Goal: Information Seeking & Learning: Learn about a topic

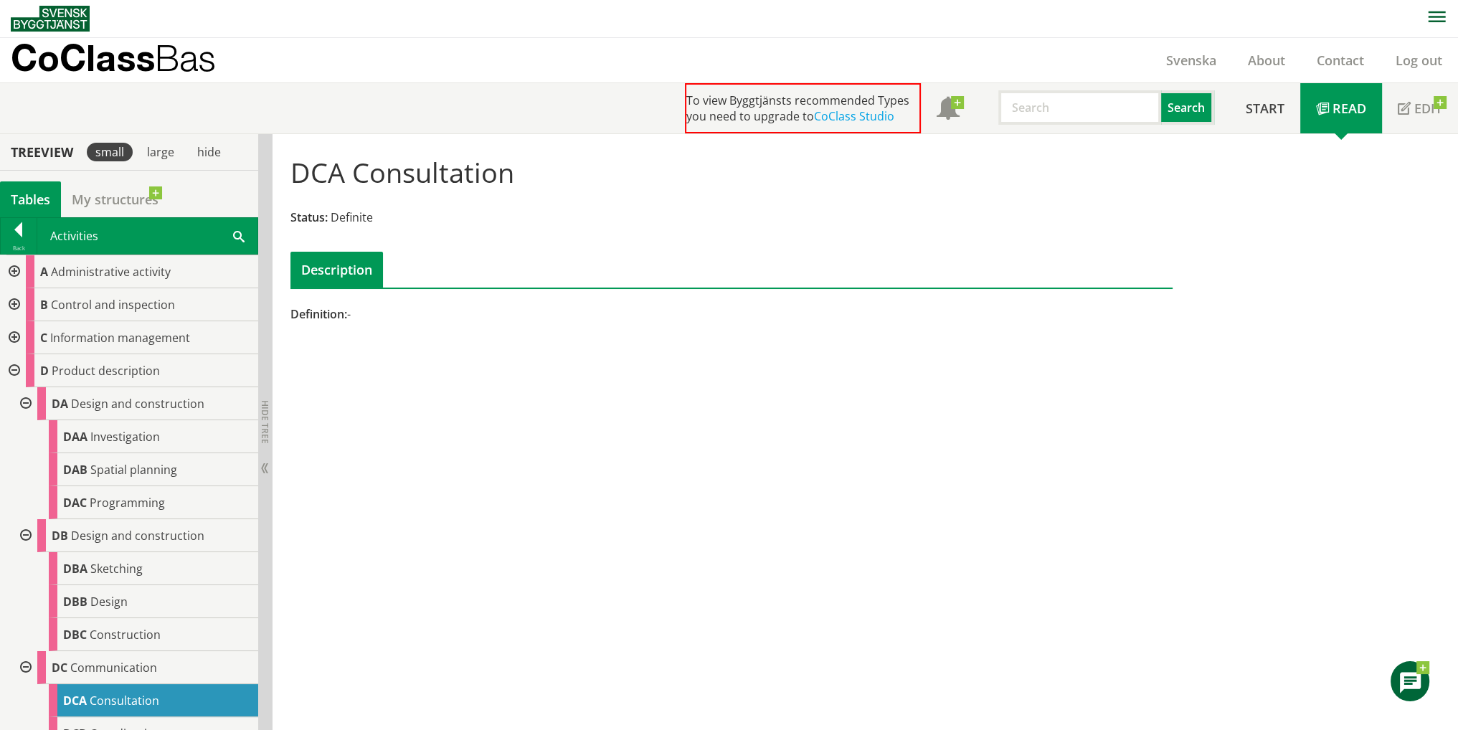
scroll to position [527, 0]
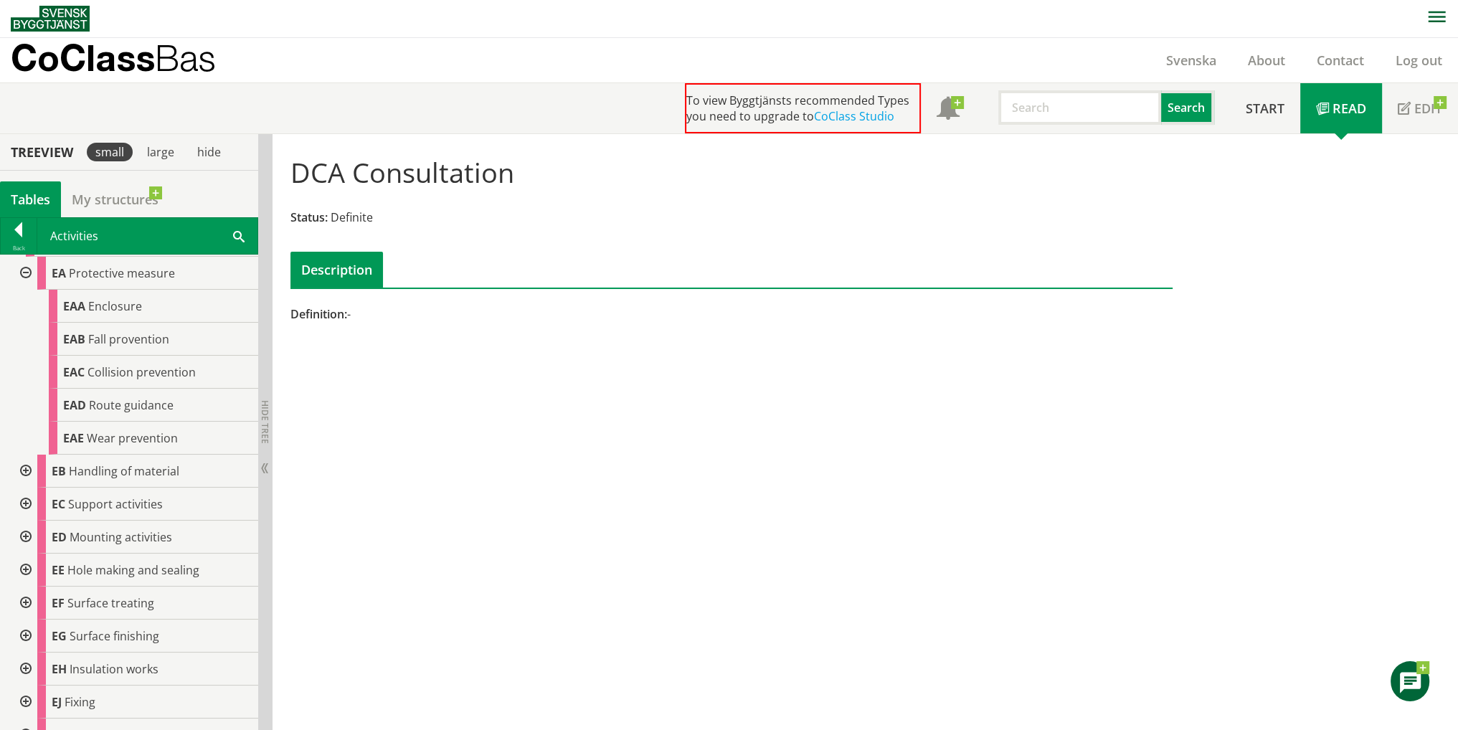
click at [21, 275] on div at bounding box center [24, 273] width 26 height 33
click at [0, 0] on div at bounding box center [0, 0] width 0 height 0
click at [21, 275] on div at bounding box center [24, 273] width 26 height 33
click at [0, 0] on div at bounding box center [0, 0] width 0 height 0
click at [22, 268] on div at bounding box center [24, 273] width 26 height 33
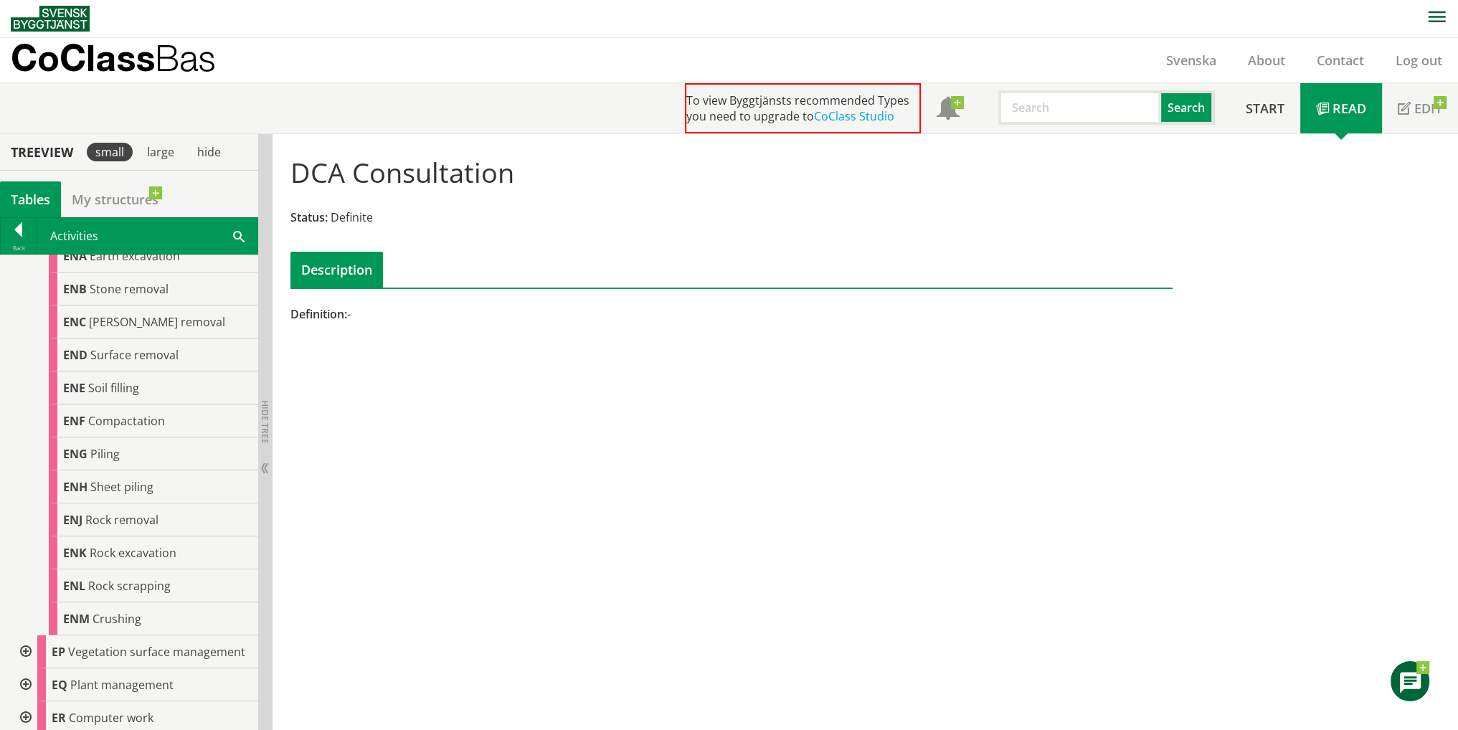
scroll to position [1172, 0]
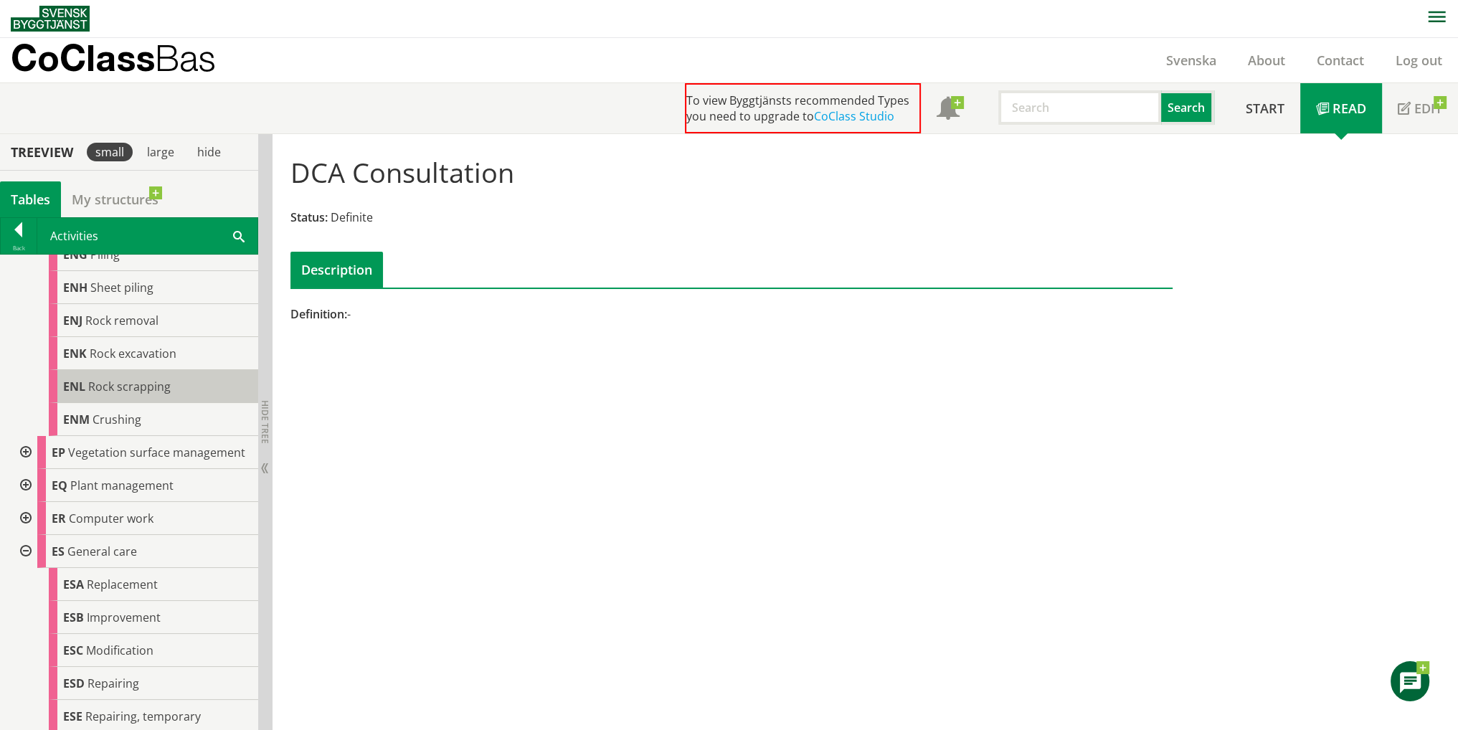
click at [121, 390] on span "Rock scrapping" at bounding box center [129, 387] width 82 height 16
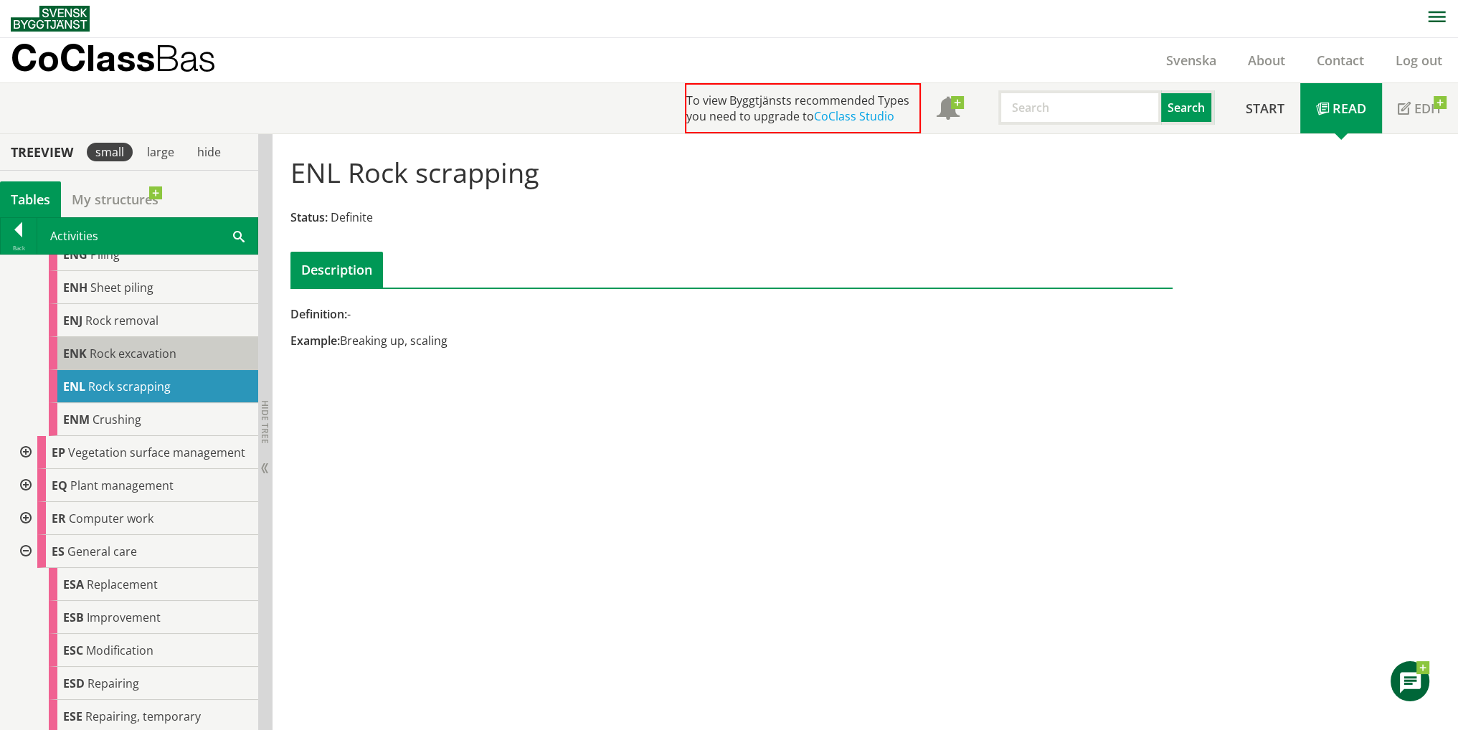
click at [126, 357] on span "Rock excavation" at bounding box center [133, 354] width 87 height 16
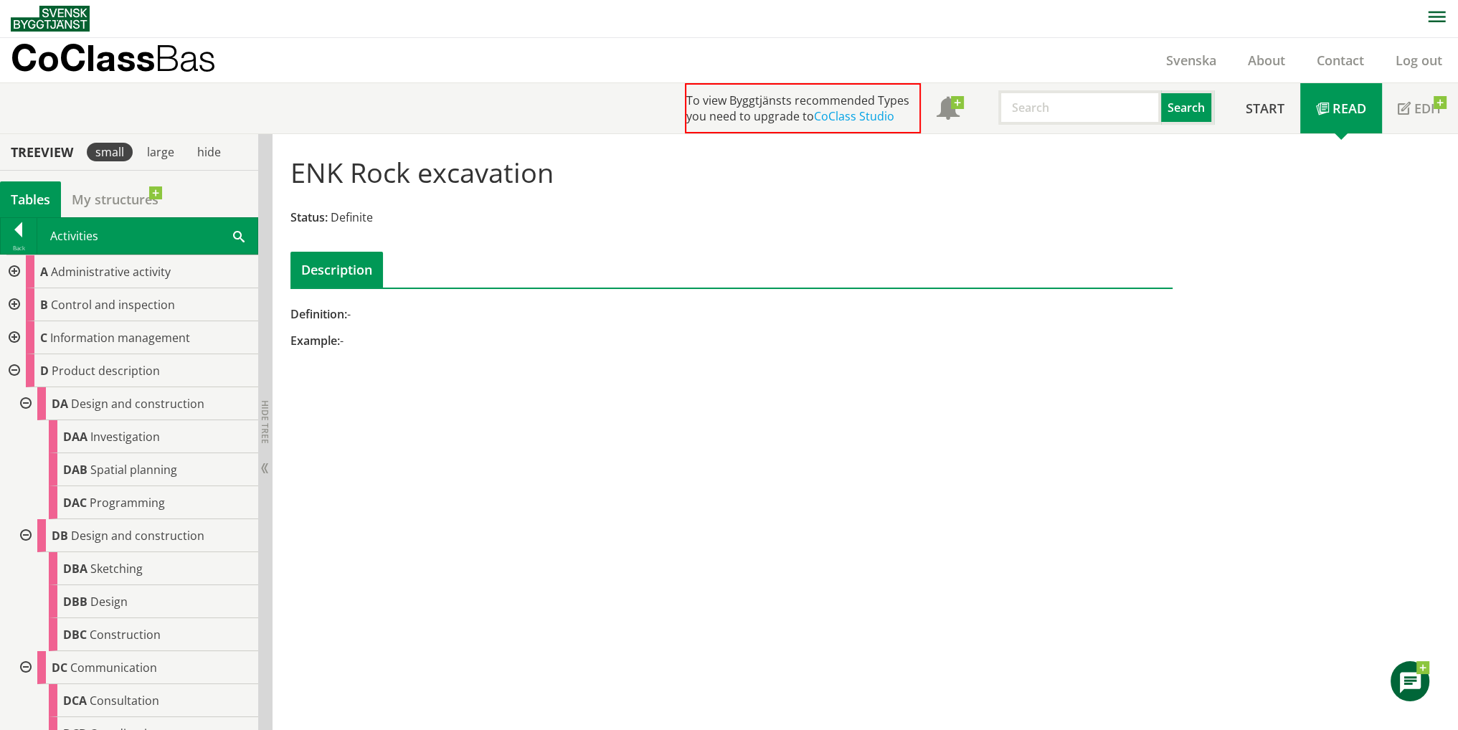
click at [11, 371] on div at bounding box center [13, 370] width 26 height 33
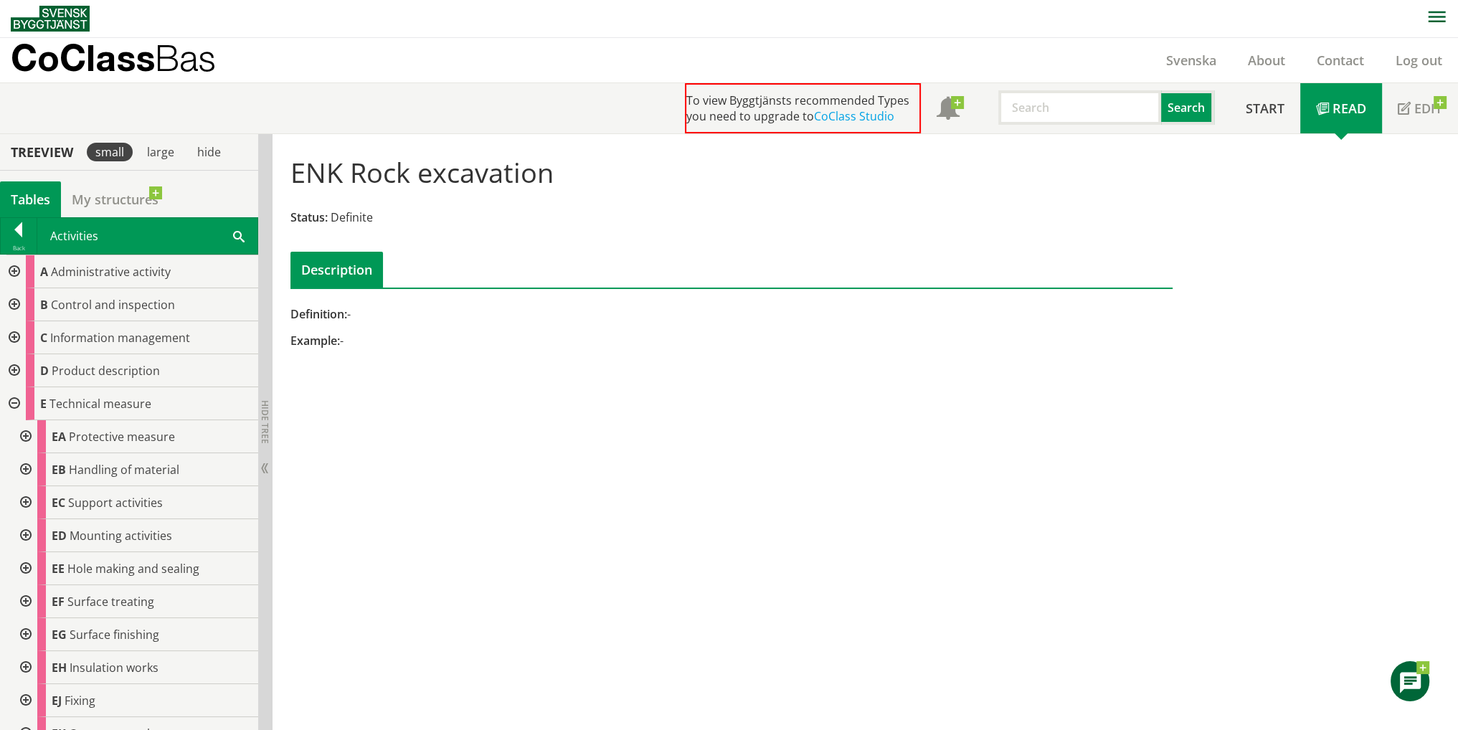
click at [12, 400] on div at bounding box center [13, 403] width 26 height 33
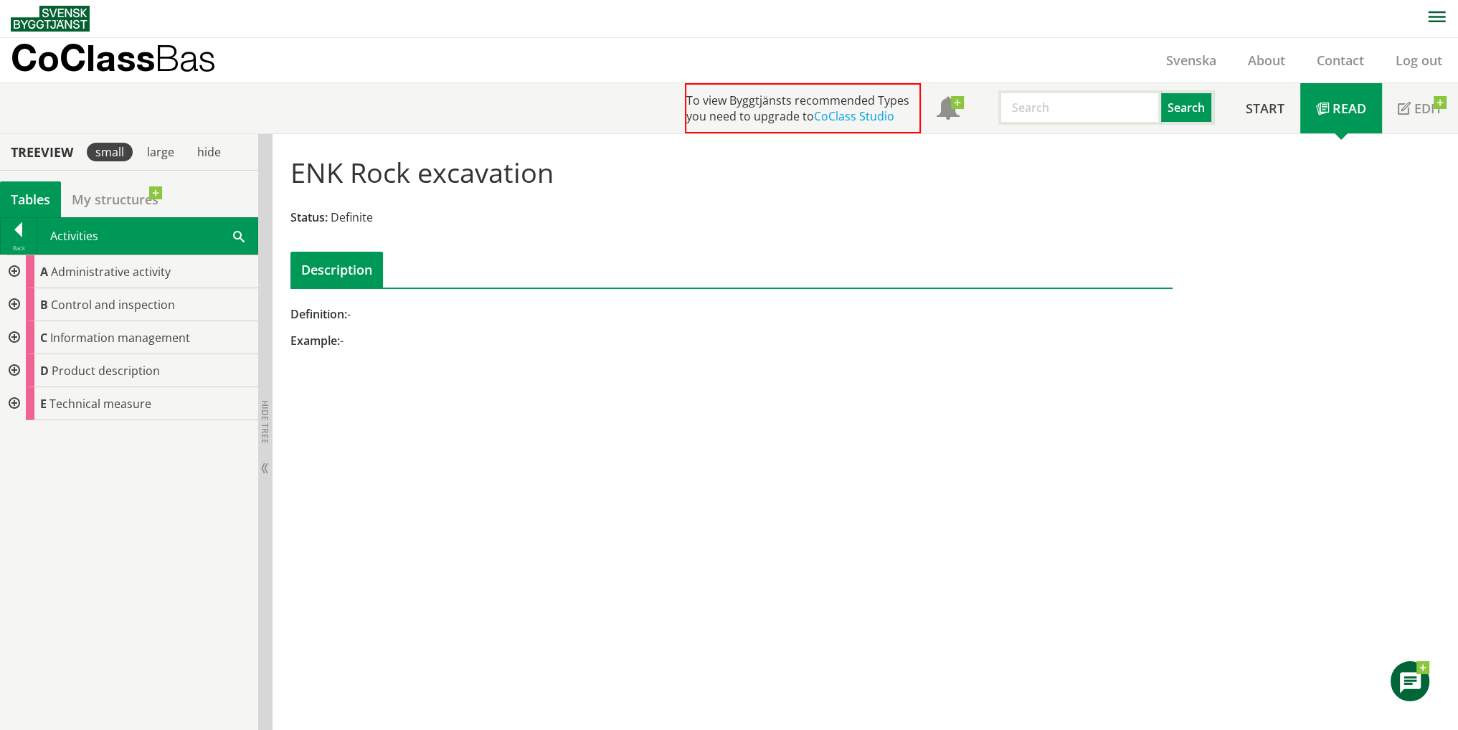
click at [6, 230] on div at bounding box center [19, 232] width 36 height 20
click at [0, 0] on div "CoClass Version 3.18.0" at bounding box center [0, 0] width 0 height 0
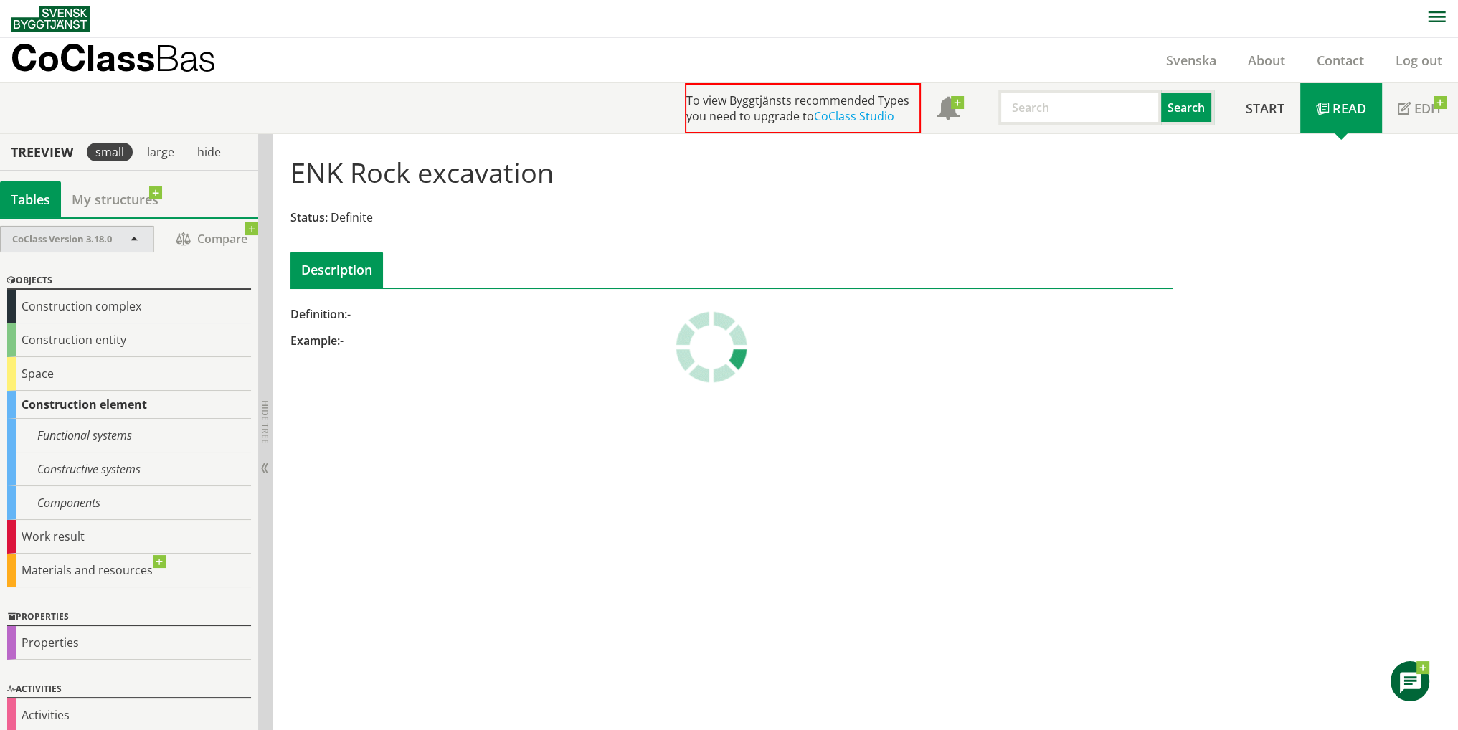
scroll to position [9, 0]
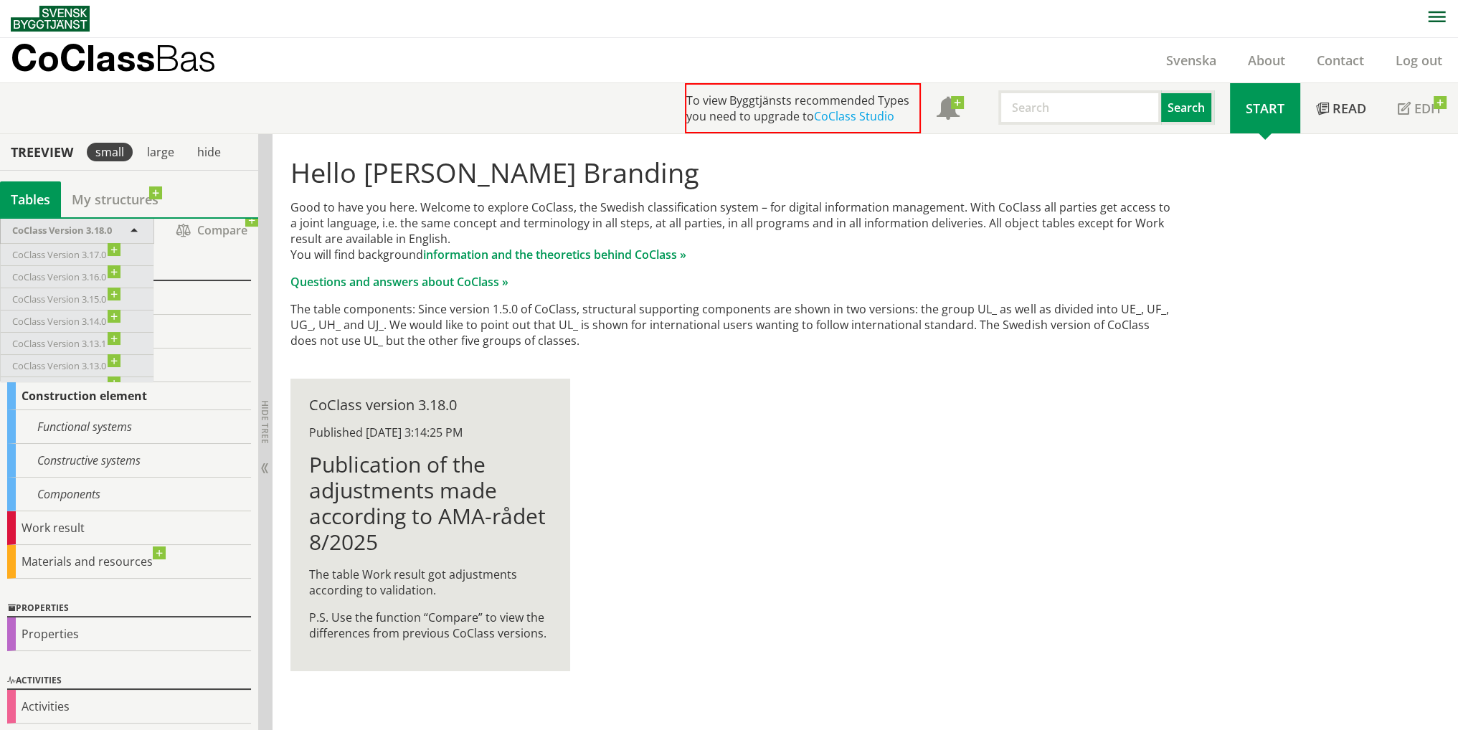
click at [906, 362] on div "Hello dody branding Good to have you here. Welcome to explore CoClass, the Swed…" at bounding box center [732, 414] width 918 height 560
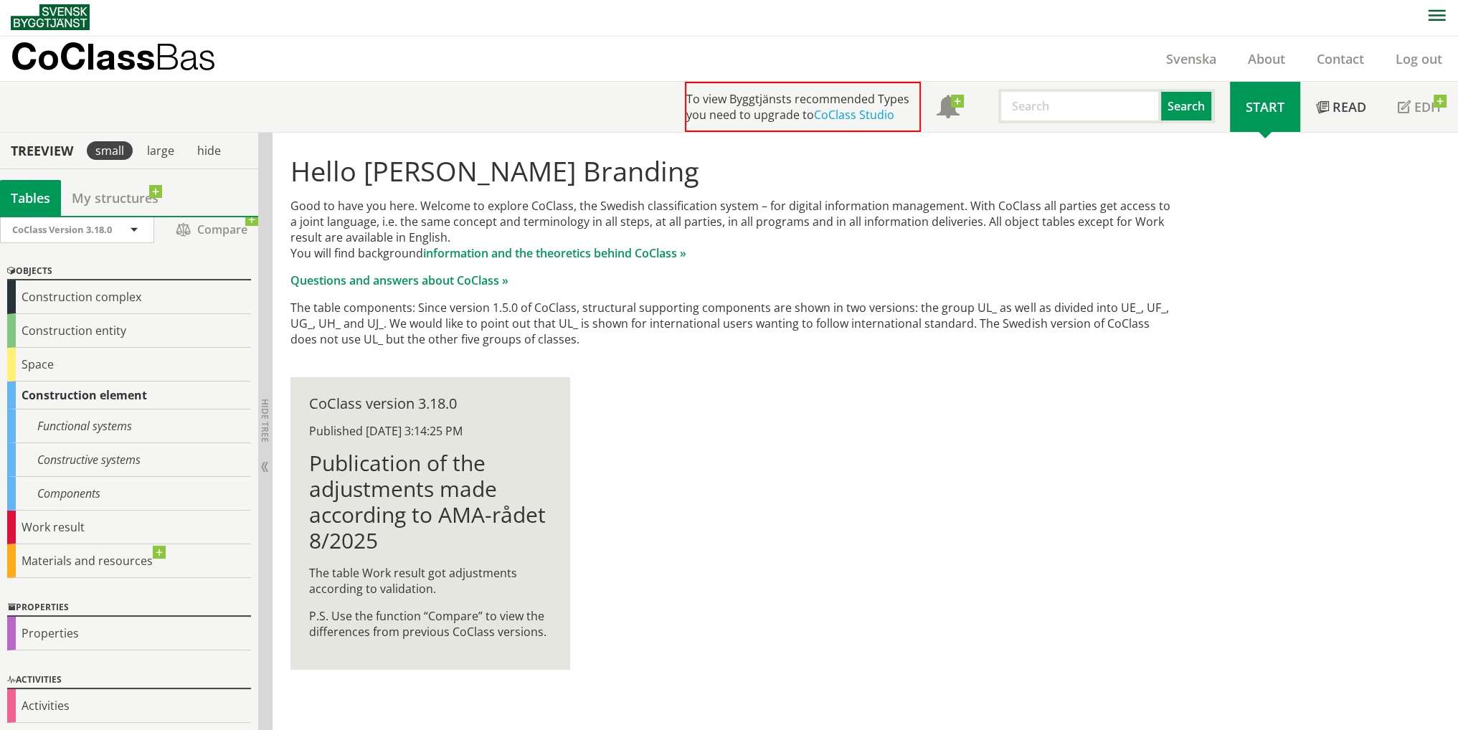
scroll to position [8, 0]
click at [161, 552] on div "Materials and resources" at bounding box center [129, 561] width 244 height 34
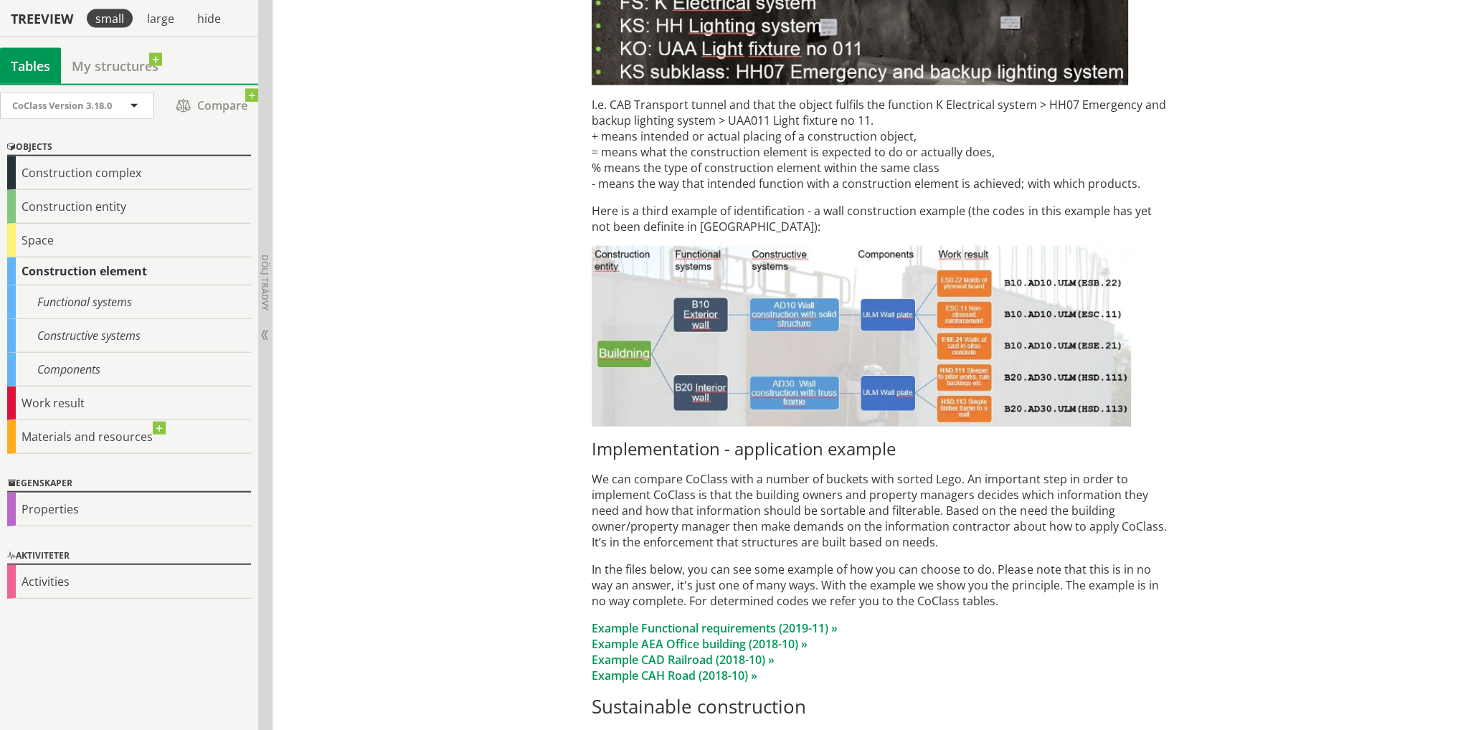
scroll to position [4591, 0]
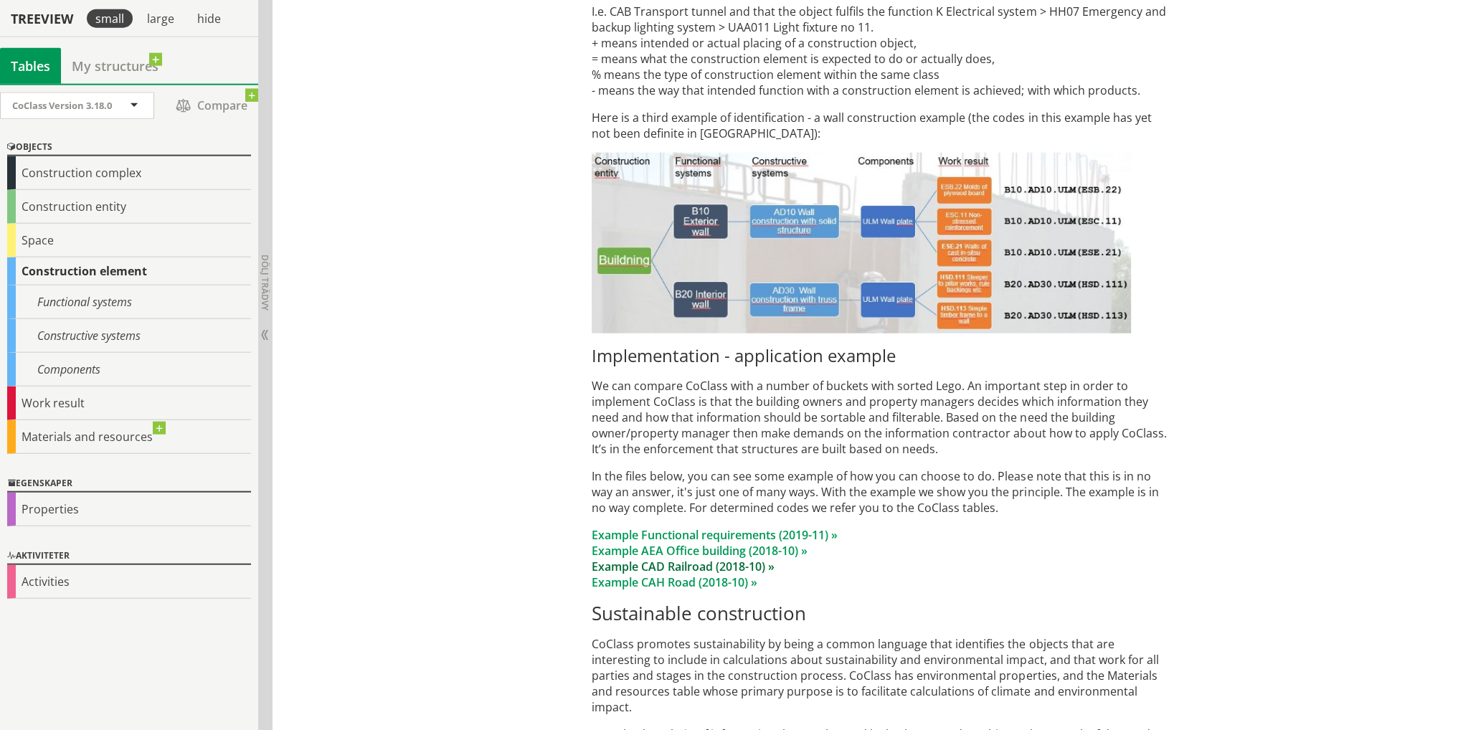
click at [736, 559] on link "Example CAD Railroad (2018-10) »" at bounding box center [683, 567] width 183 height 16
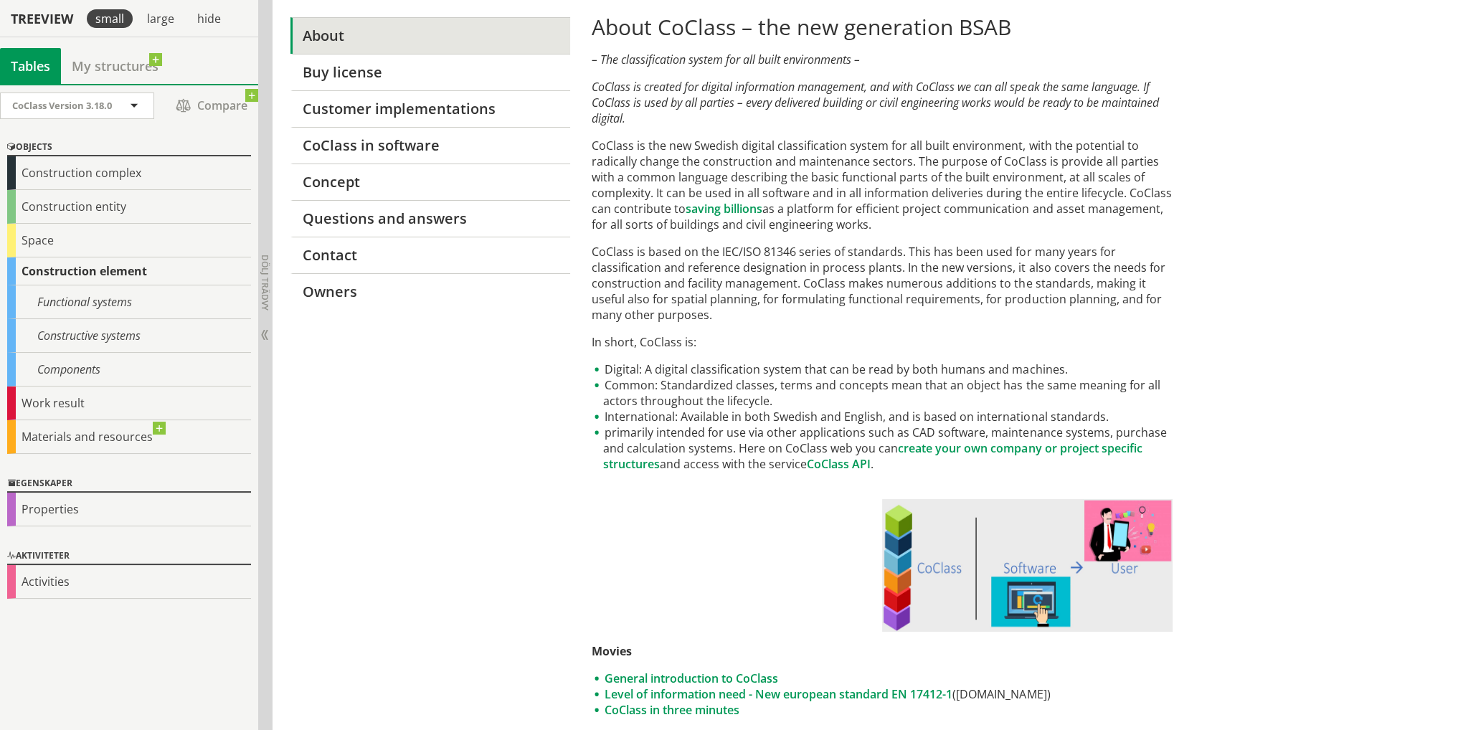
scroll to position [0, 0]
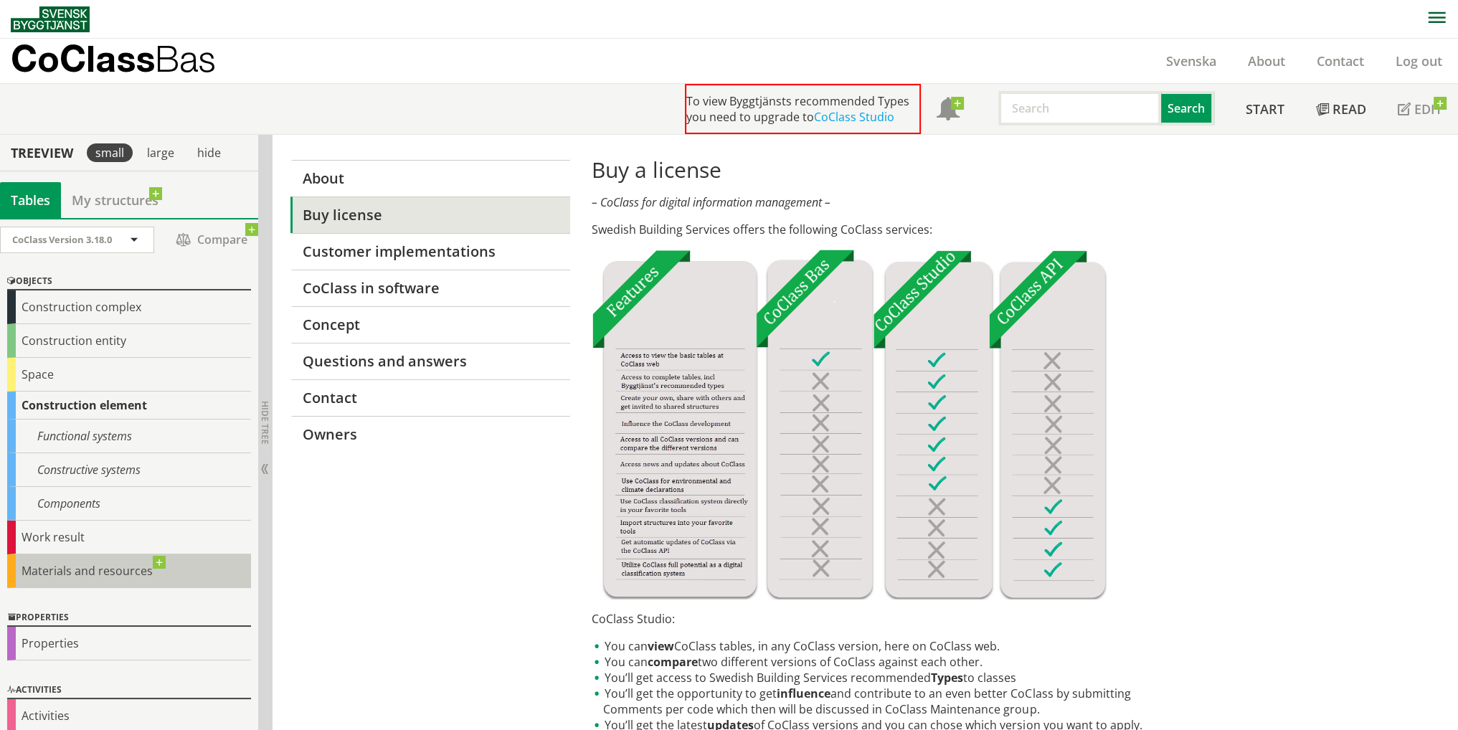
click at [44, 570] on div "Materials and resources" at bounding box center [129, 572] width 244 height 34
click at [49, 542] on div "Work result" at bounding box center [129, 538] width 244 height 34
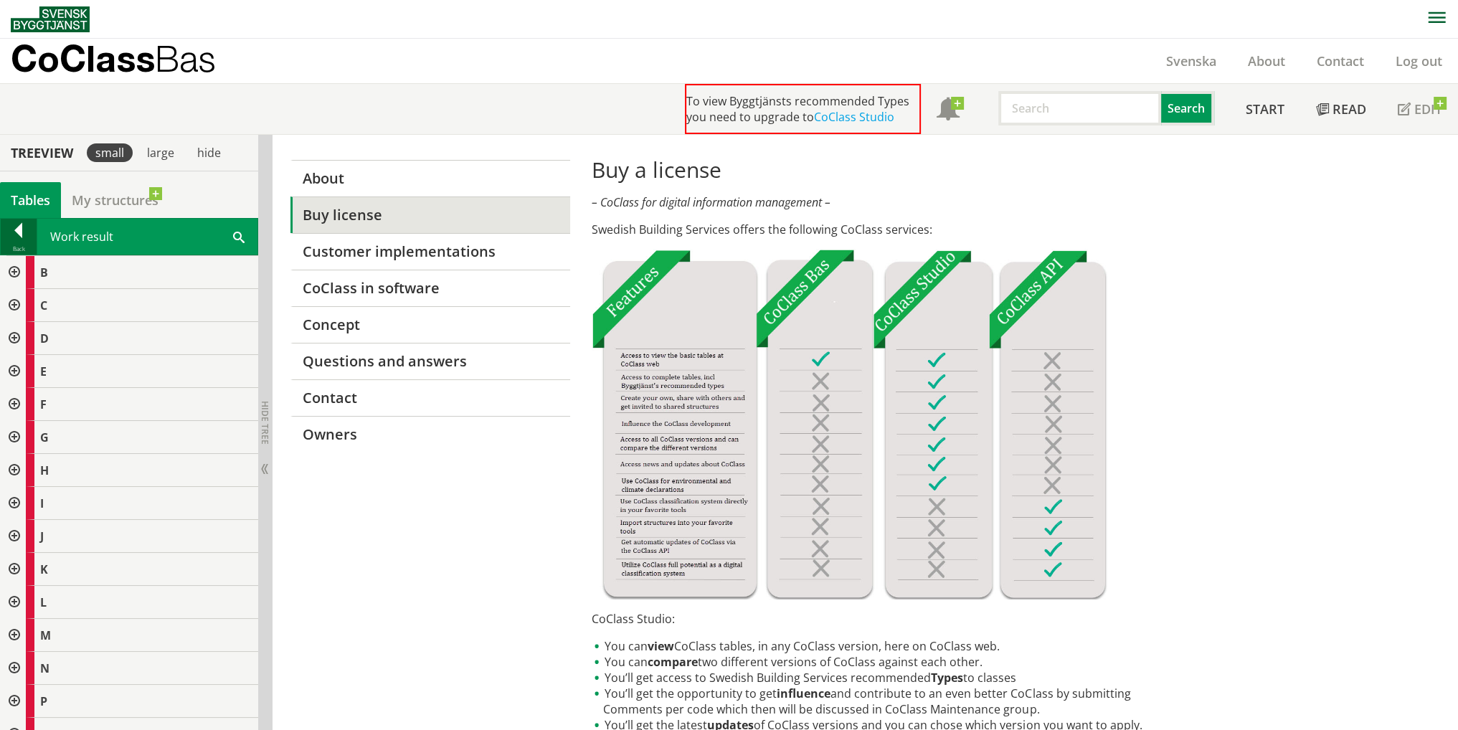
click at [16, 227] on div at bounding box center [19, 233] width 36 height 20
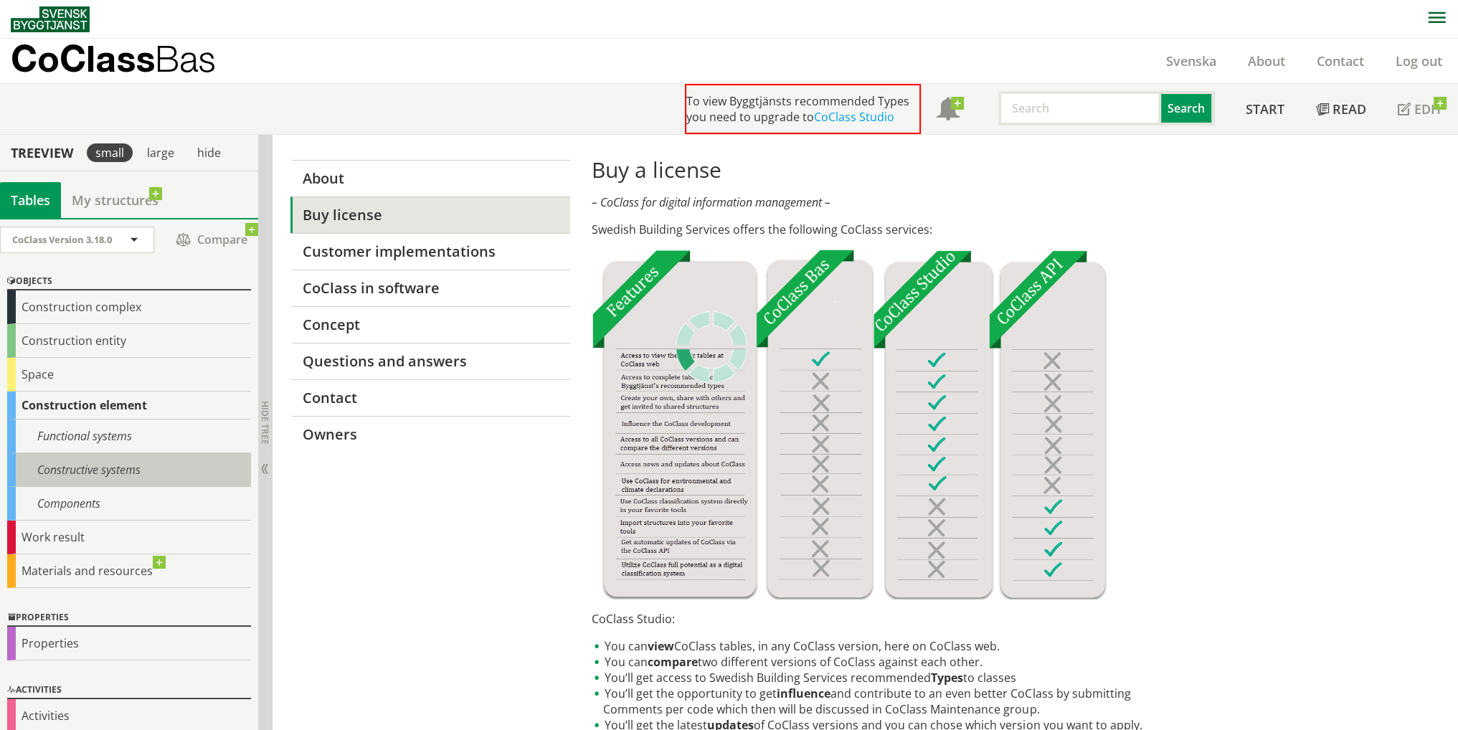
scroll to position [10, 0]
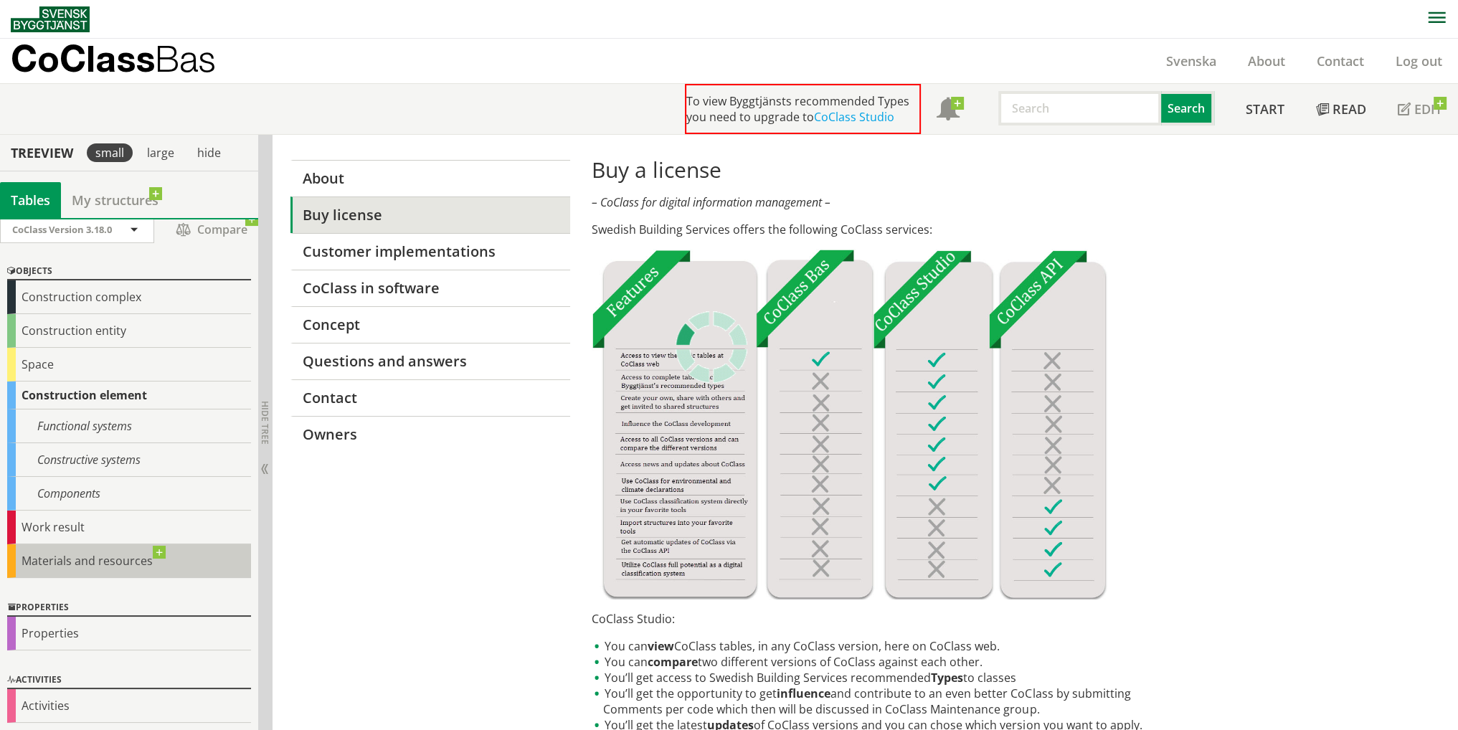
click at [157, 549] on div "Materials and resources" at bounding box center [129, 561] width 244 height 34
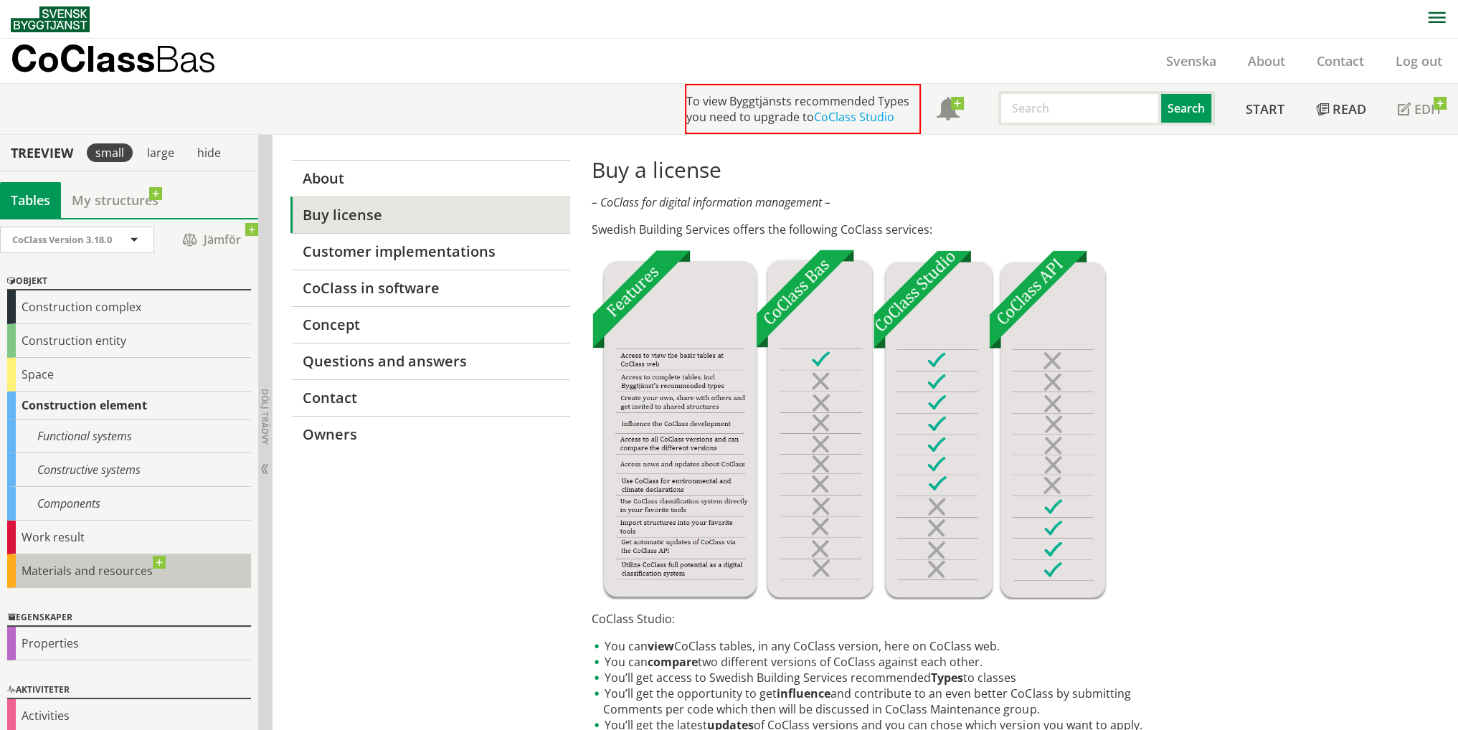
click at [160, 560] on div "Materials and resources" at bounding box center [129, 572] width 244 height 34
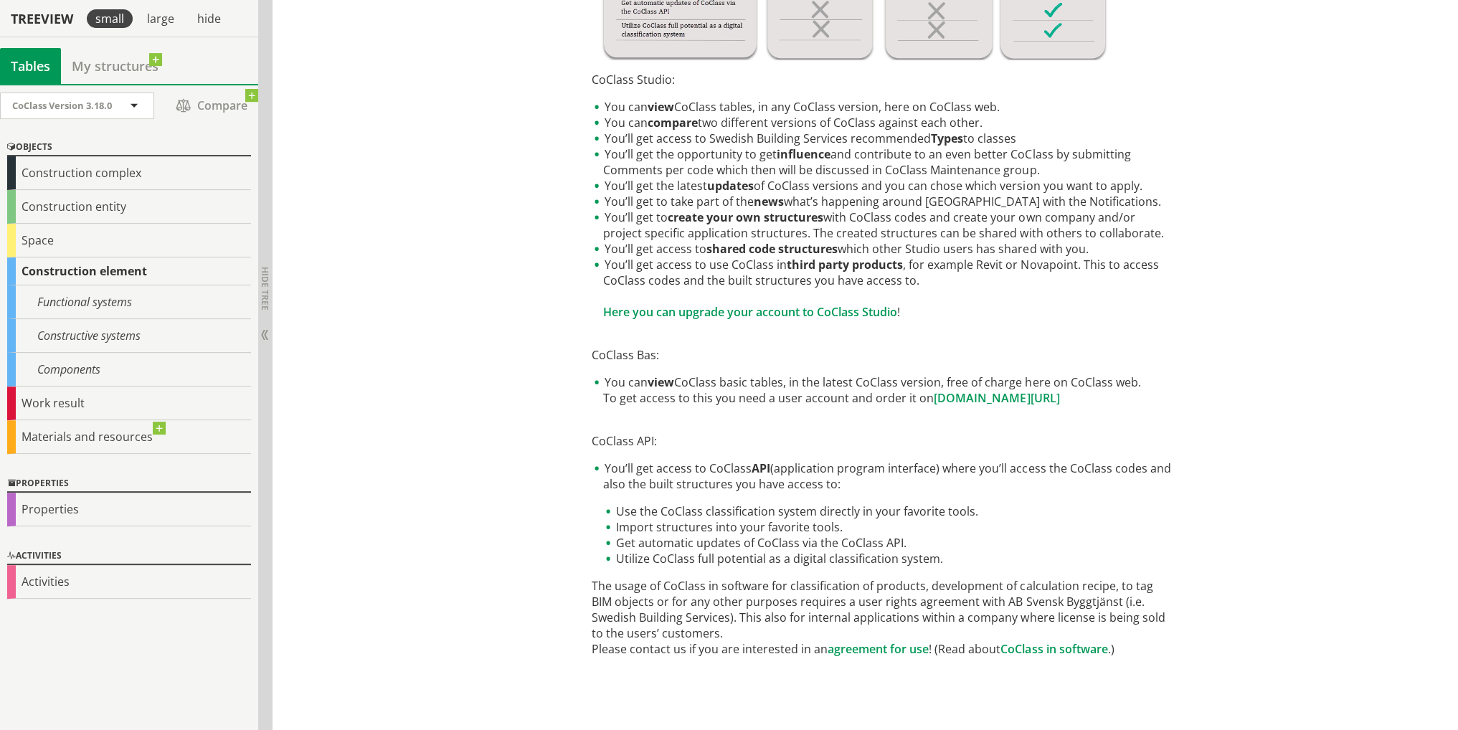
scroll to position [540, 0]
